Goal: Transaction & Acquisition: Purchase product/service

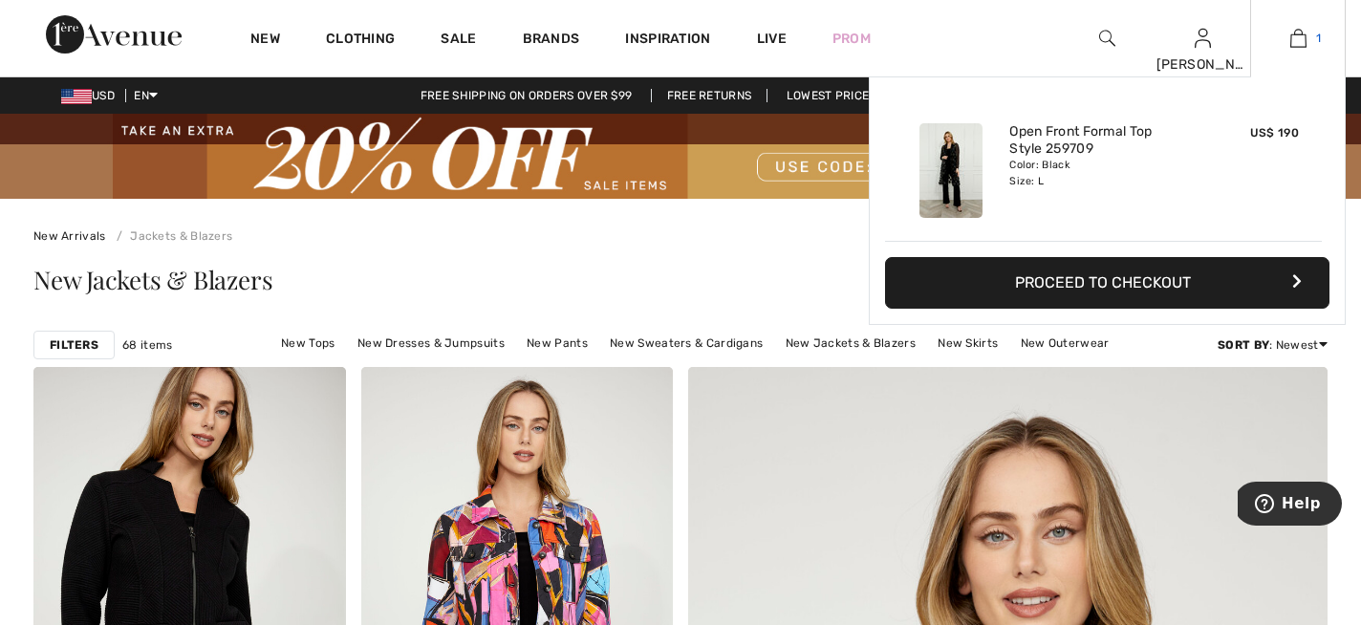
click at [1293, 34] on img at bounding box center [1298, 38] width 16 height 23
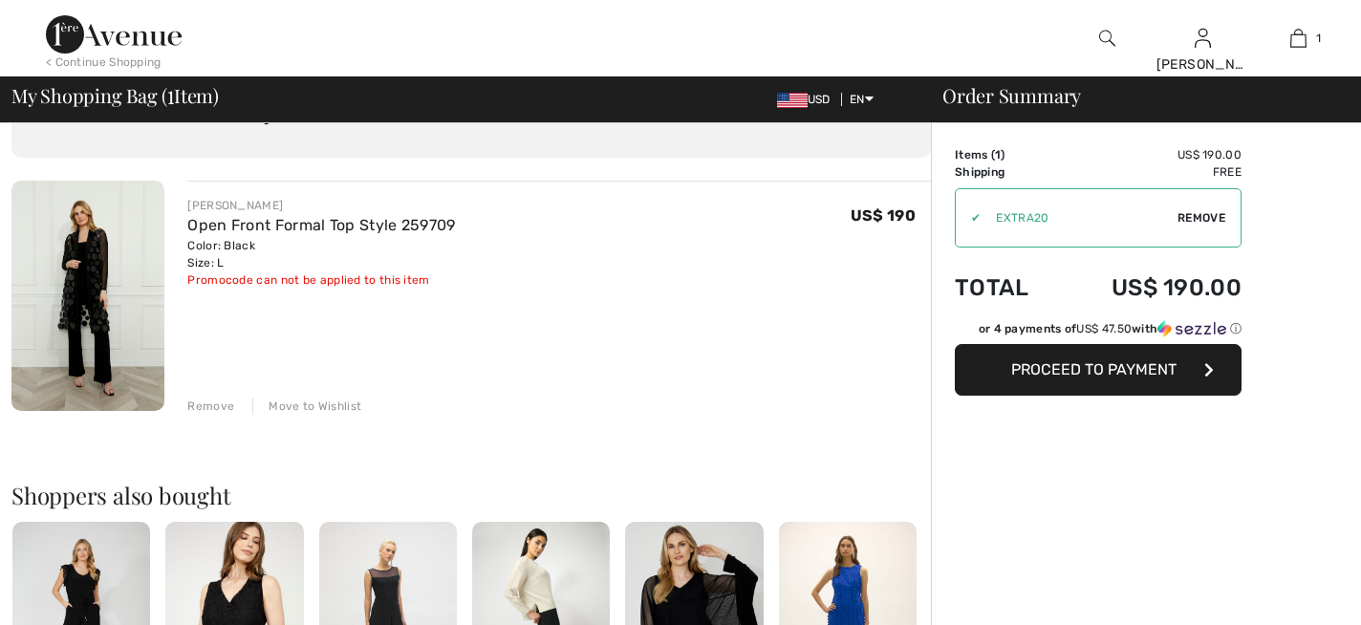
scroll to position [97, 0]
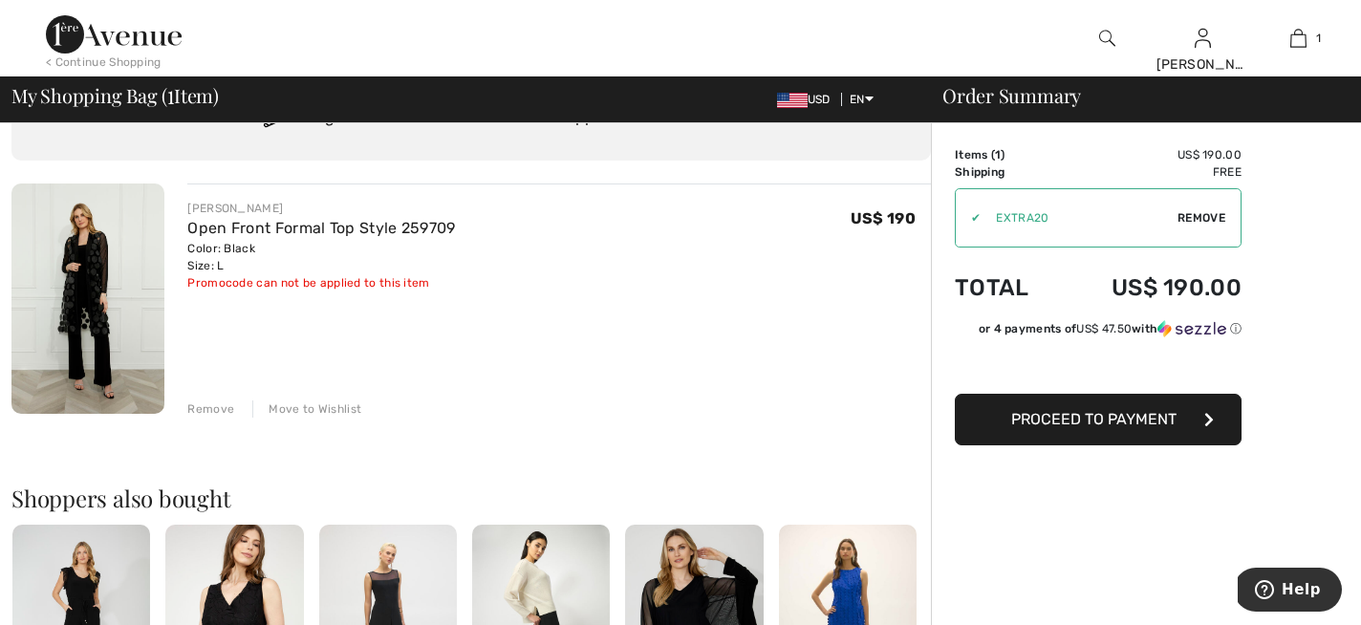
click at [78, 317] on img at bounding box center [87, 298] width 153 height 230
